Goal: Task Accomplishment & Management: Use online tool/utility

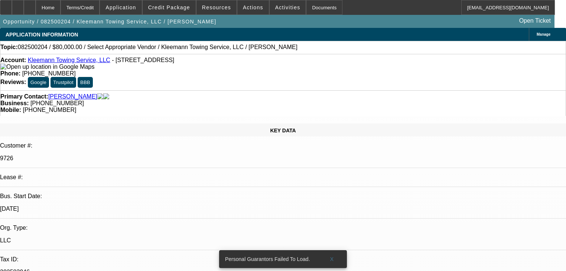
select select "0"
select select "2"
select select "0.1"
select select "4"
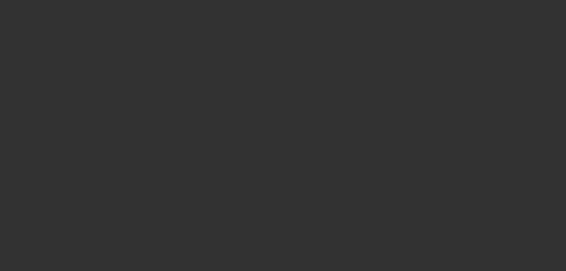
select select "0"
select select "2"
select select "0.15"
select select "16"
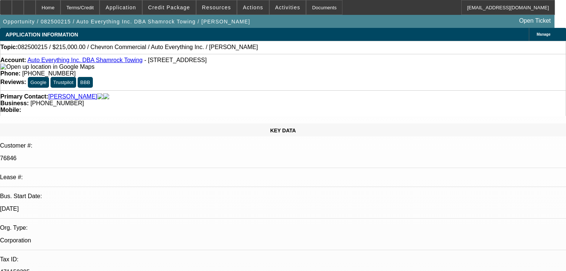
select select "0"
select select "2"
select select "0.1"
select select "4"
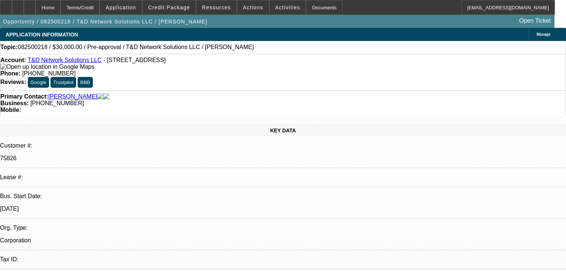
select select "0"
select select "2"
select select "0.1"
select select "2"
select select "4"
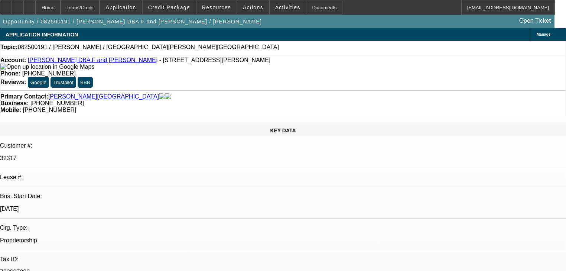
select select "0"
select select "2"
select select "0.1"
select select "4"
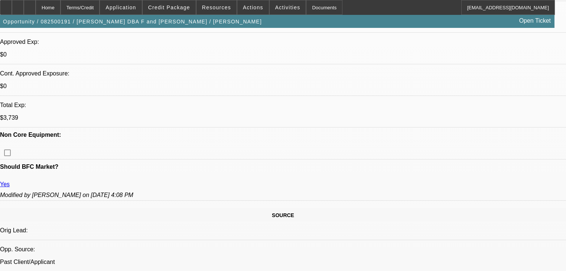
scroll to position [148, 0]
